Goal: Information Seeking & Learning: Learn about a topic

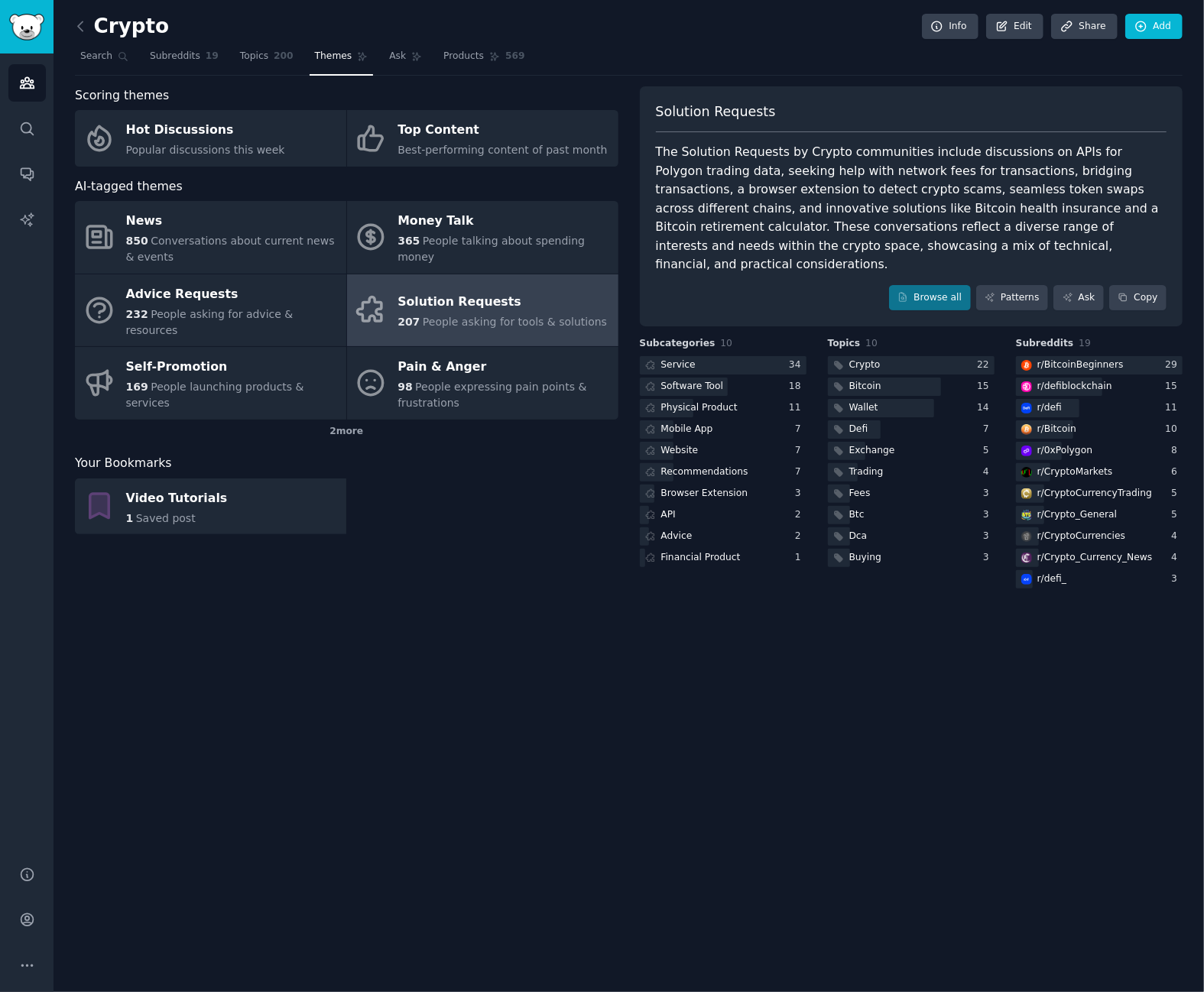
click at [338, 594] on div "Crypto Info Edit Share Add Search Subreddits 19 Topics 200 Themes Ask Products …" at bounding box center [628, 496] width 1150 height 992
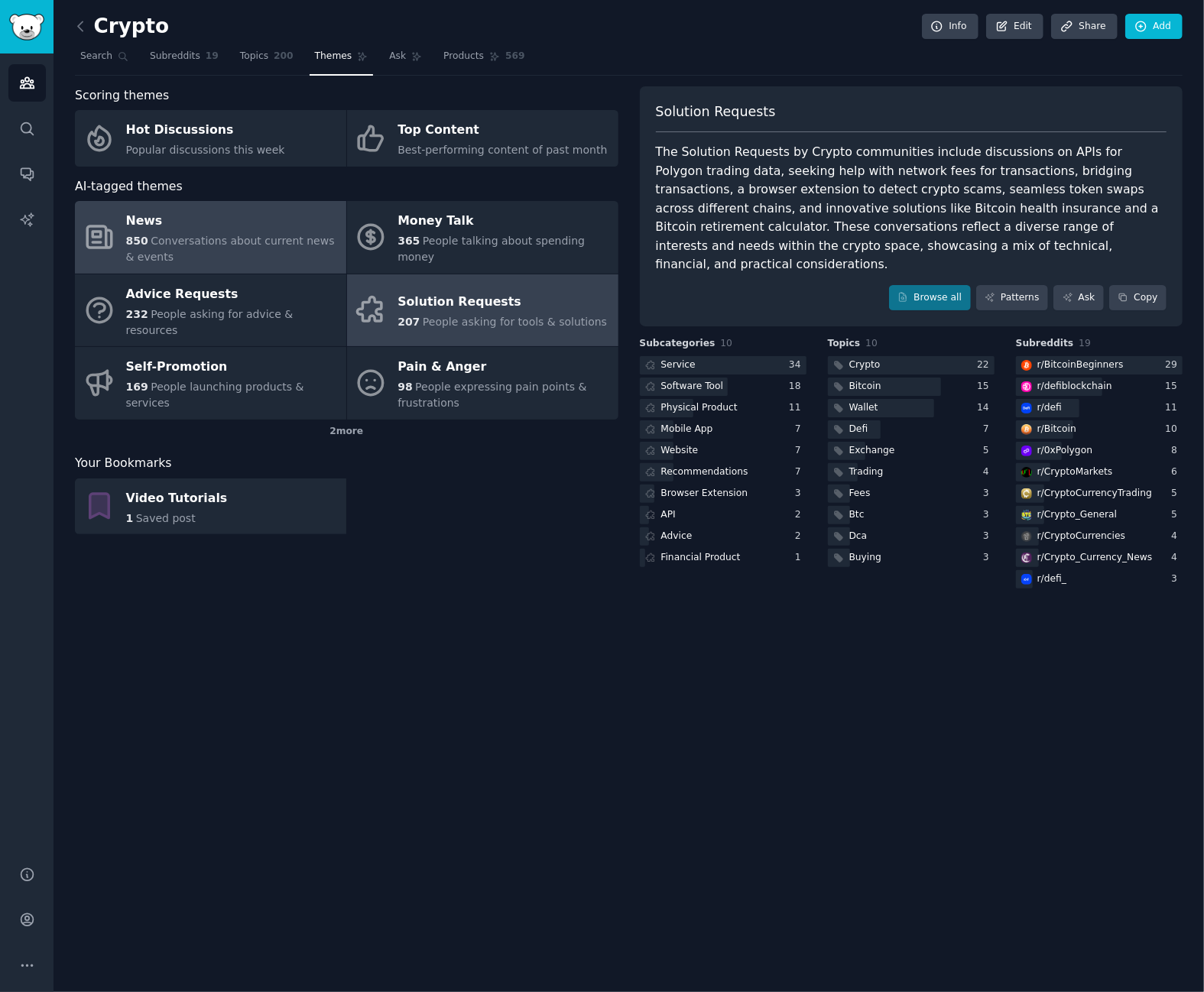
click at [231, 248] on div "850 Conversations about current news & events" at bounding box center [232, 250] width 213 height 32
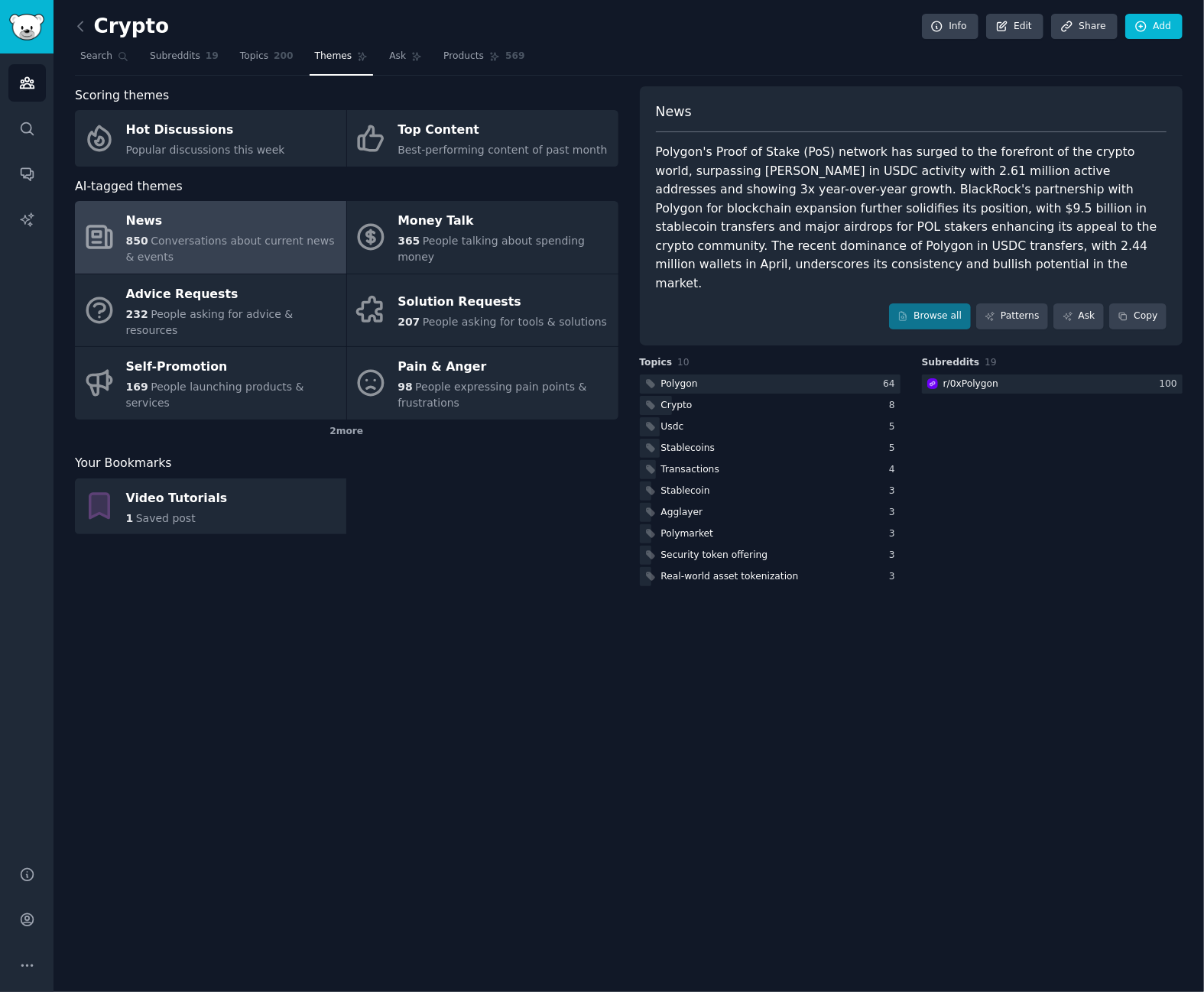
click at [527, 733] on div "Crypto Info Edit Share Add Search Subreddits 19 Topics 200 Themes Ask Products …" at bounding box center [628, 496] width 1150 height 992
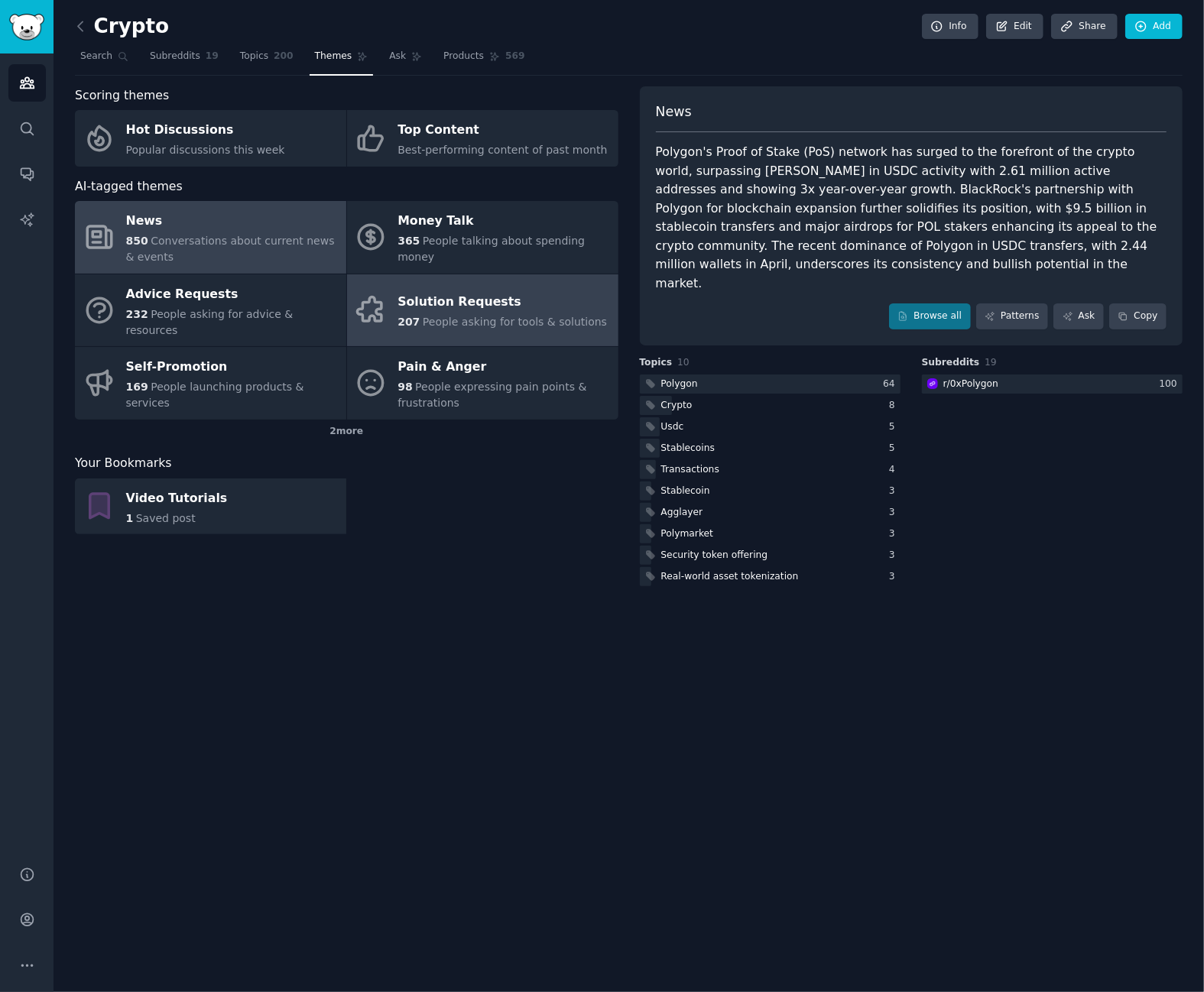
click at [457, 316] on span "People asking for tools & solutions" at bounding box center [514, 322] width 184 height 13
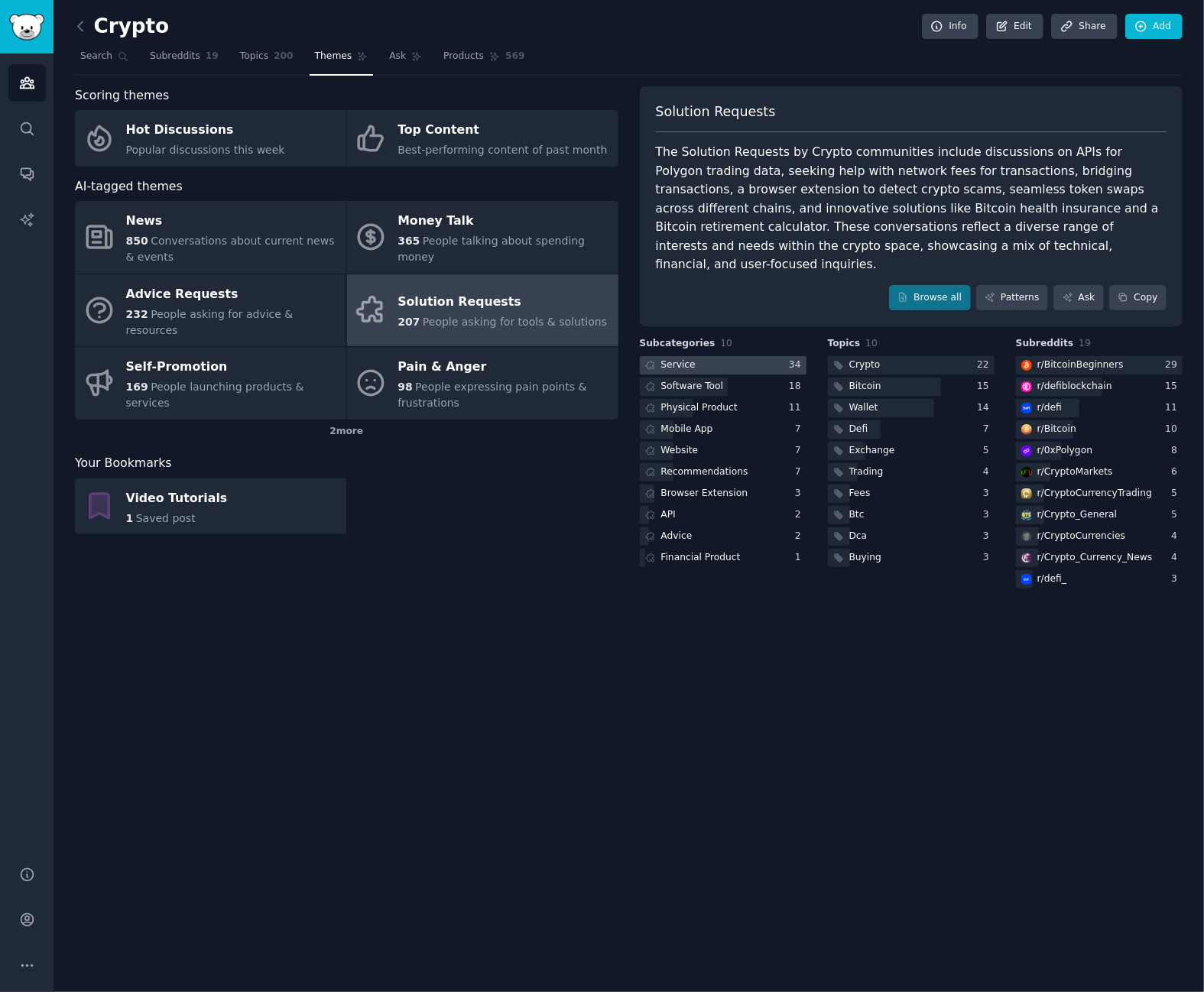
click at [733, 356] on div at bounding box center [724, 365] width 167 height 19
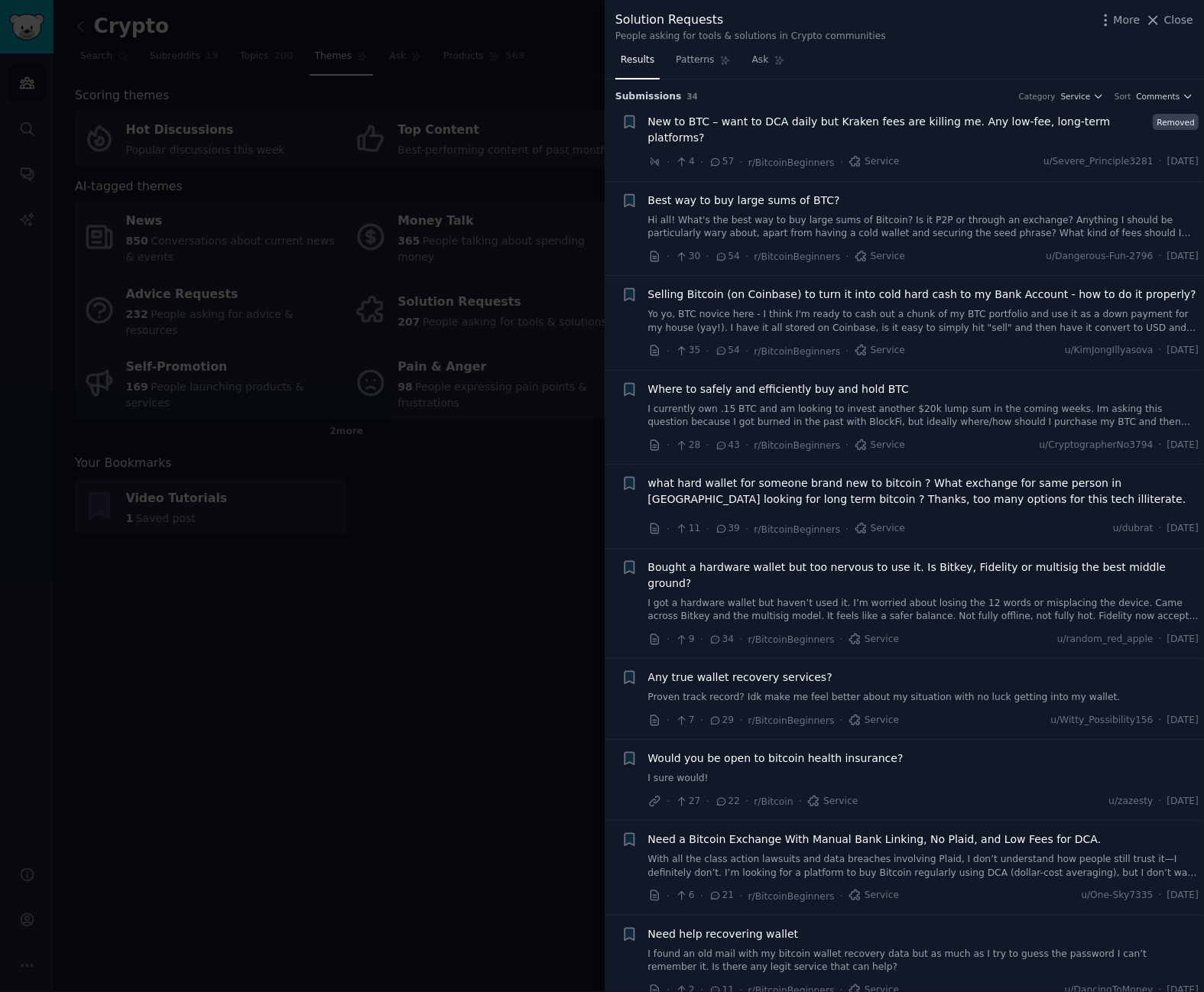
click at [92, 40] on div at bounding box center [602, 496] width 1204 height 992
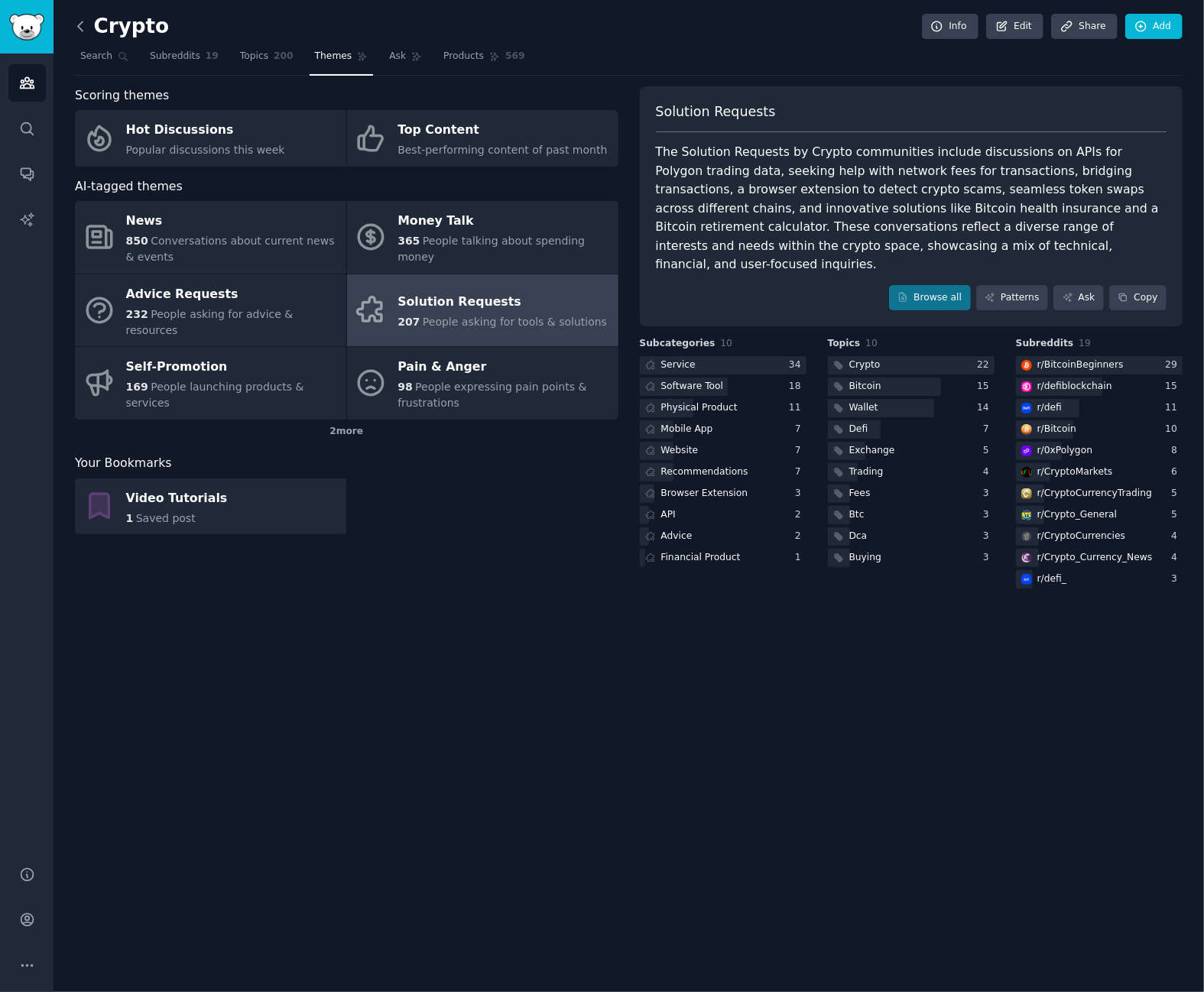
click at [85, 24] on icon at bounding box center [81, 26] width 16 height 16
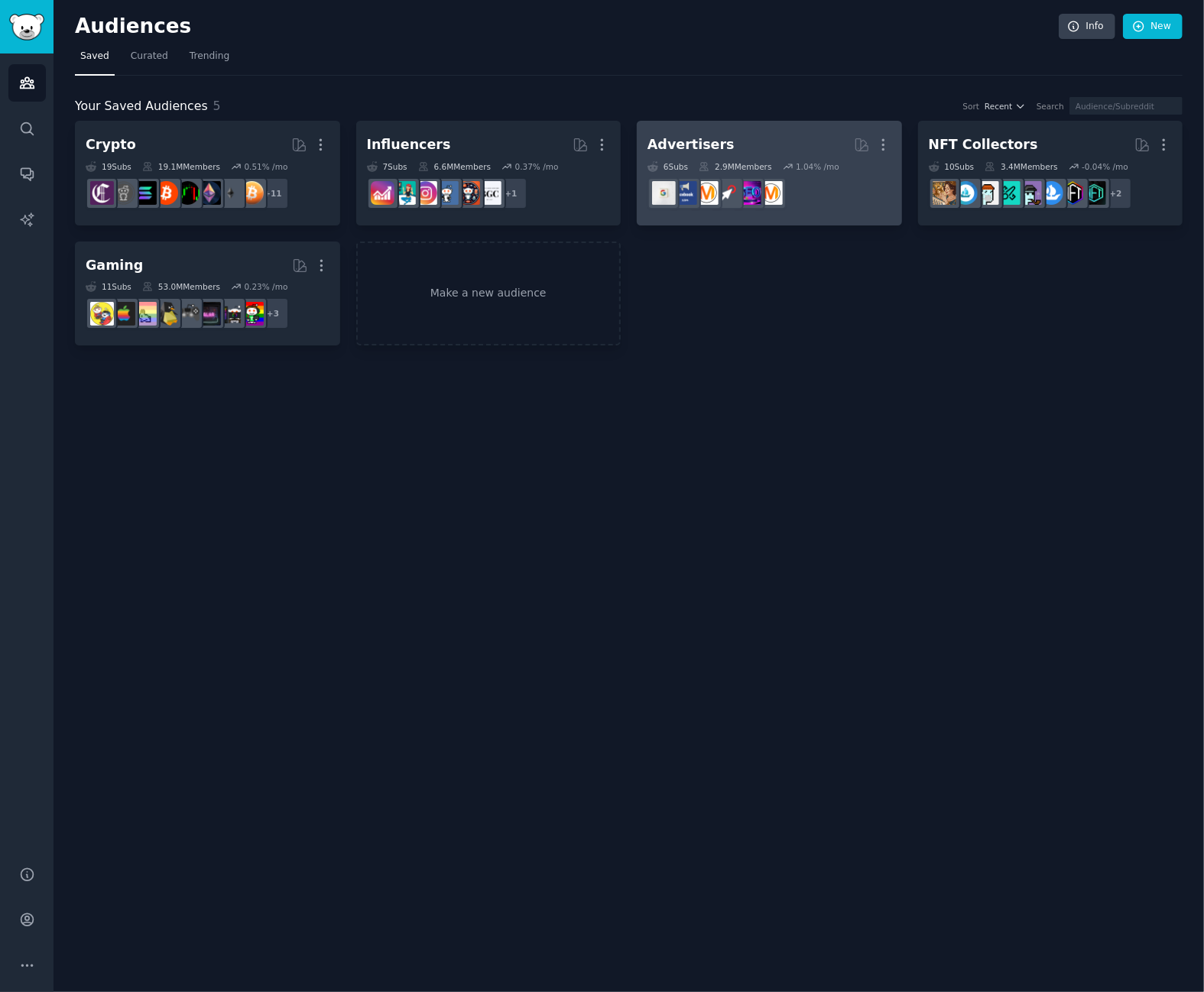
click at [757, 148] on h2 "Advertisers More" at bounding box center [769, 145] width 244 height 27
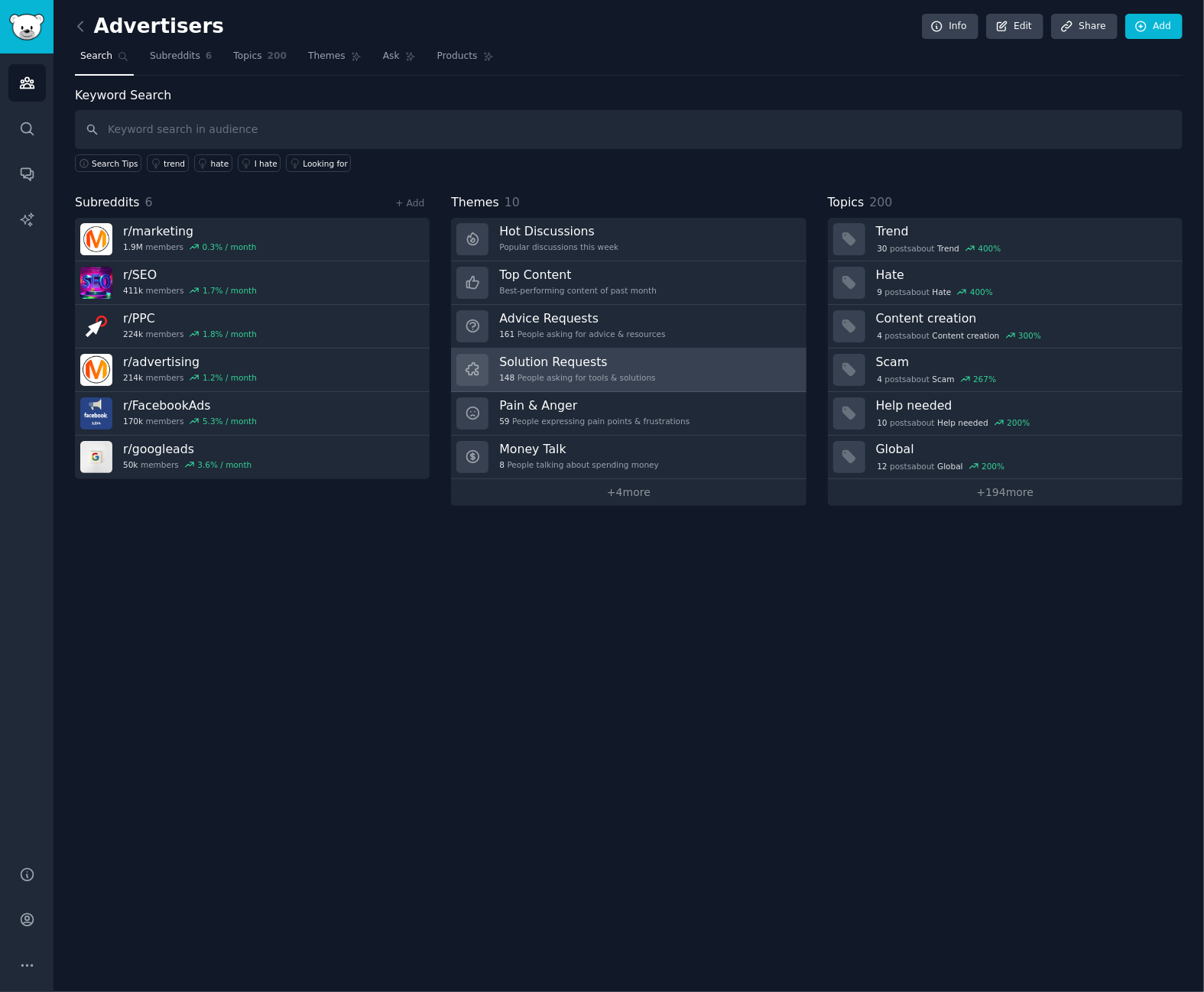
click at [657, 383] on link "Solution Requests 148 People asking for tools & solutions" at bounding box center [628, 370] width 355 height 44
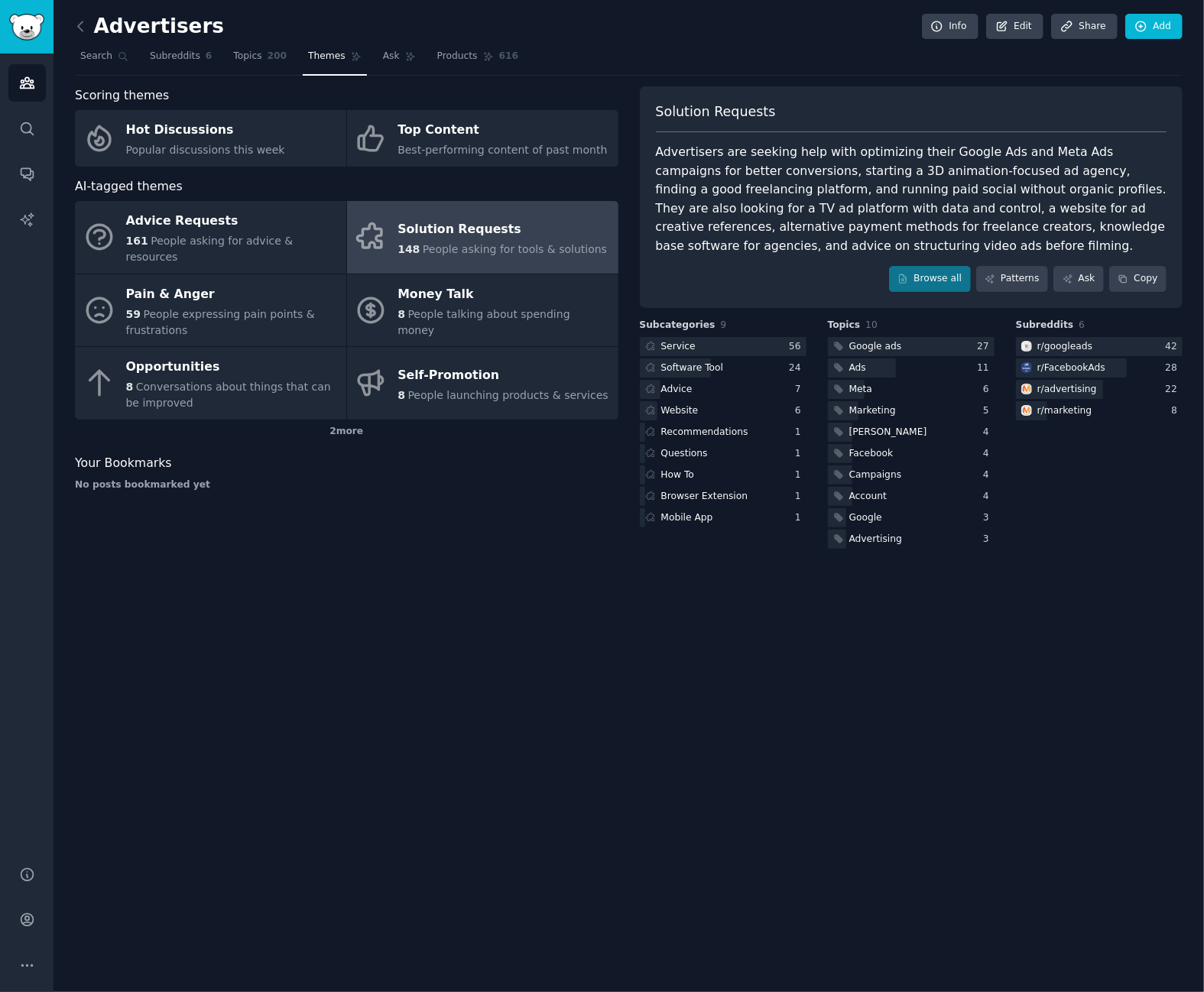
click at [646, 531] on div "Subcategories 9 Service 56 Software Tool 24 Advice 7 Website 6 Recommendations …" at bounding box center [724, 435] width 167 height 233
